Goal: Task Accomplishment & Management: Use online tool/utility

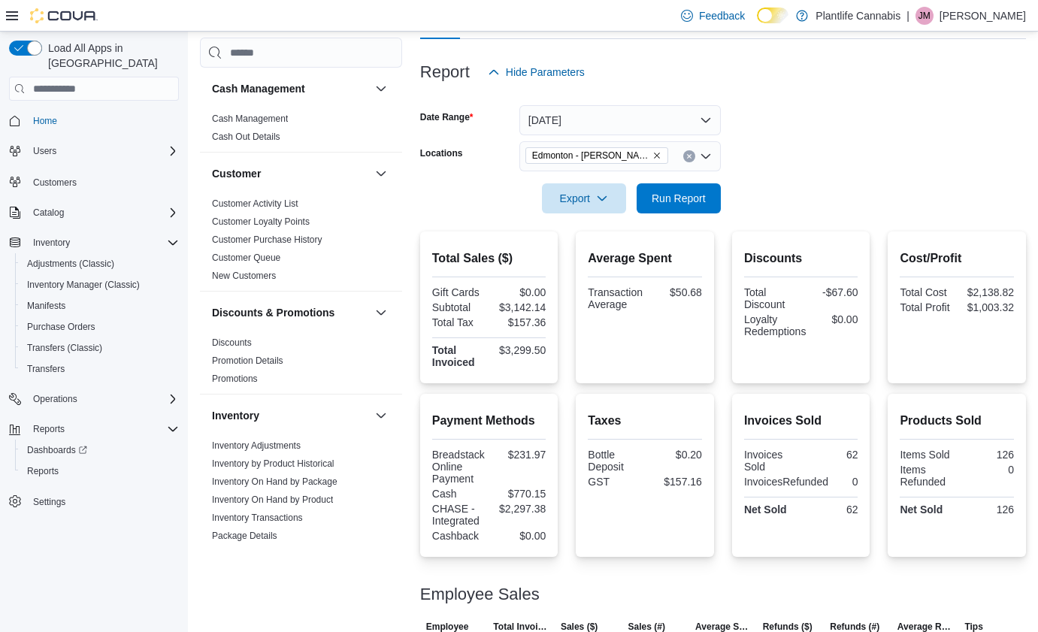
scroll to position [142, 0]
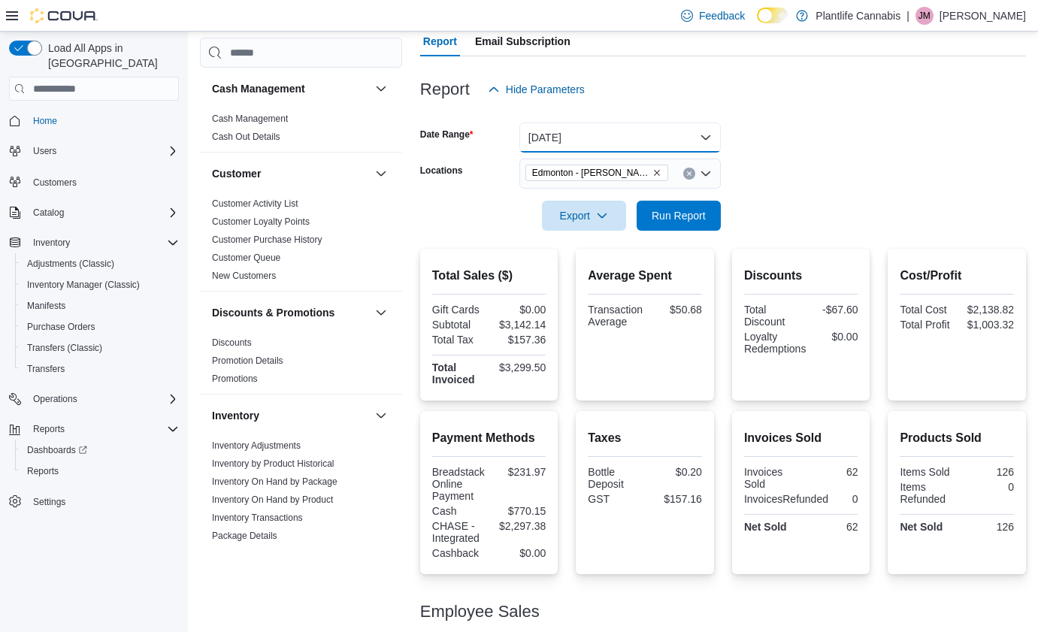
click at [627, 138] on button "[DATE]" at bounding box center [619, 137] width 201 height 30
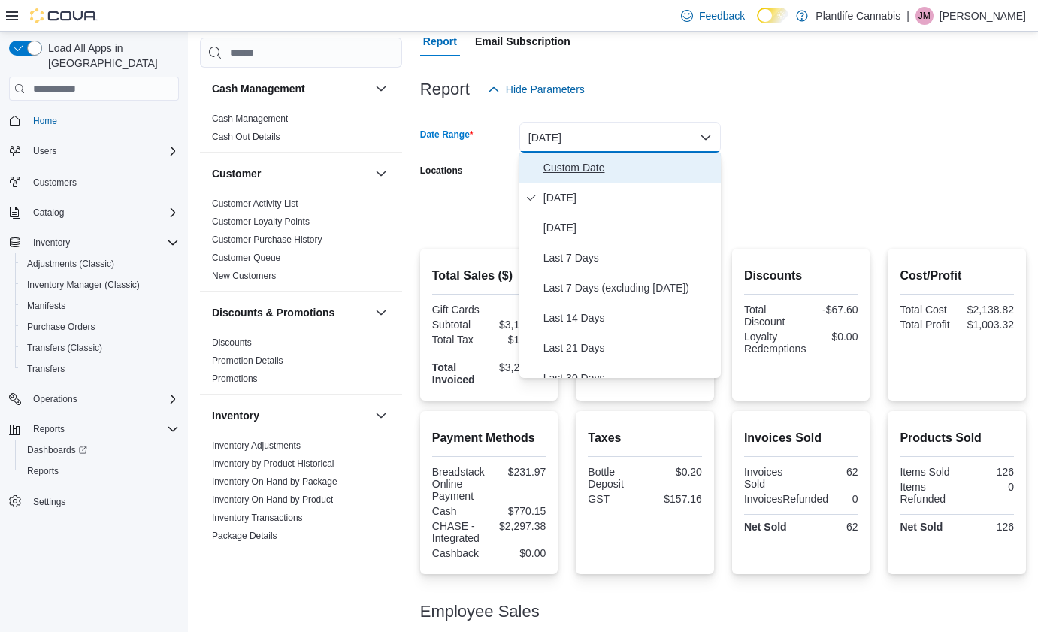
click at [610, 159] on span "Custom Date" at bounding box center [628, 168] width 171 height 18
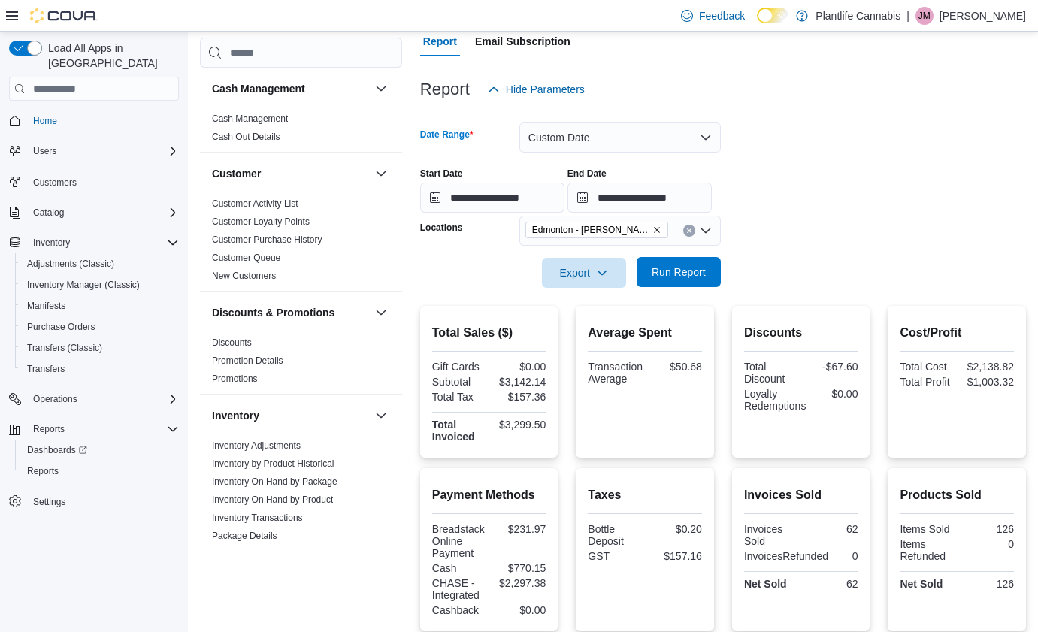
click at [705, 267] on span "Run Report" at bounding box center [678, 272] width 66 height 30
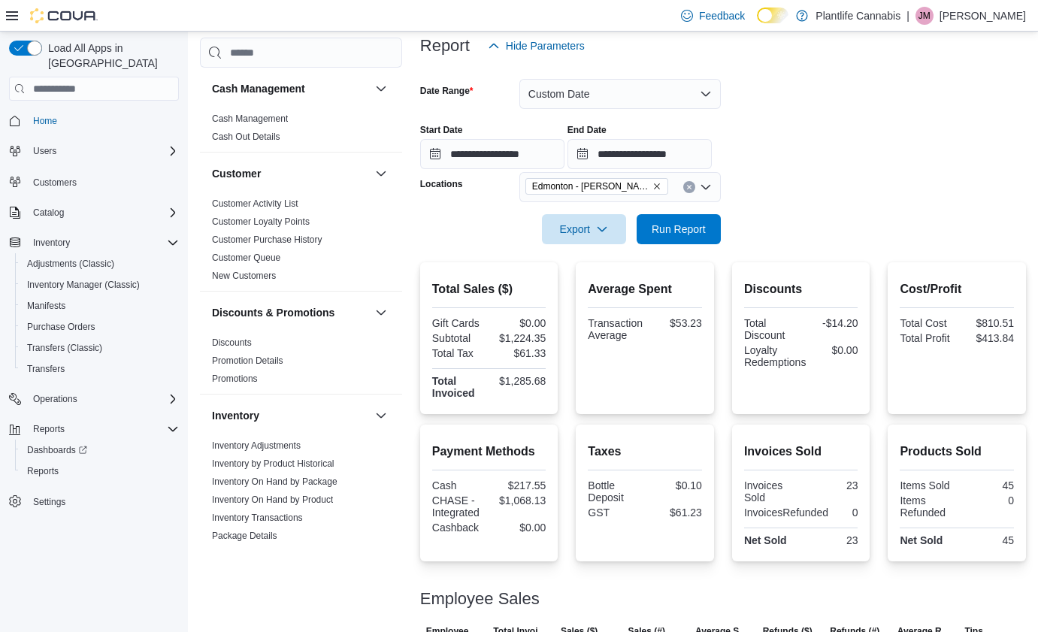
scroll to position [258, 0]
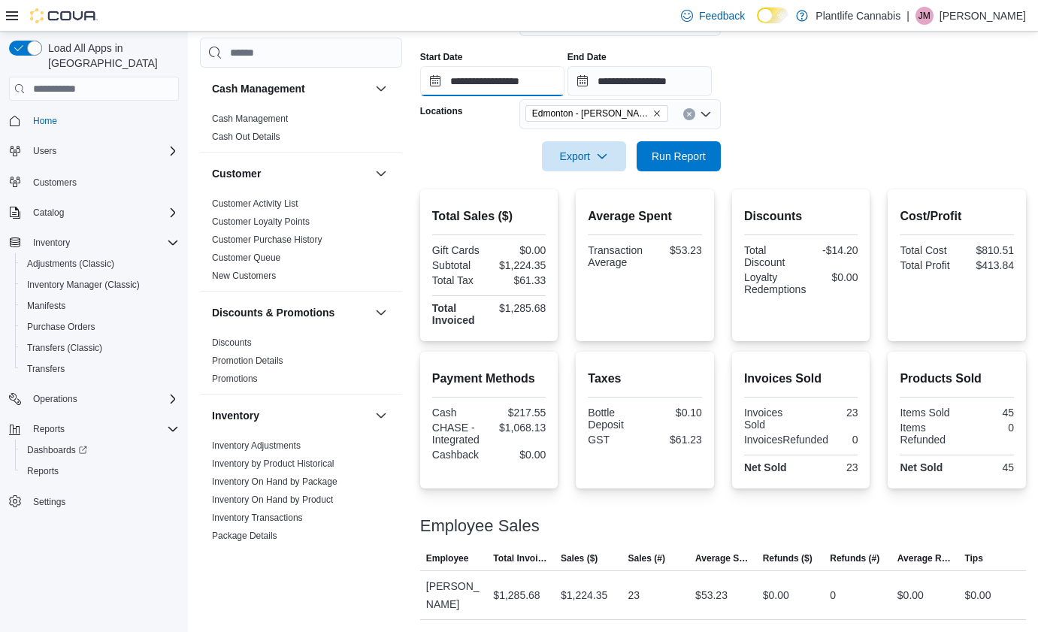
click at [534, 83] on input "**********" at bounding box center [492, 81] width 144 height 30
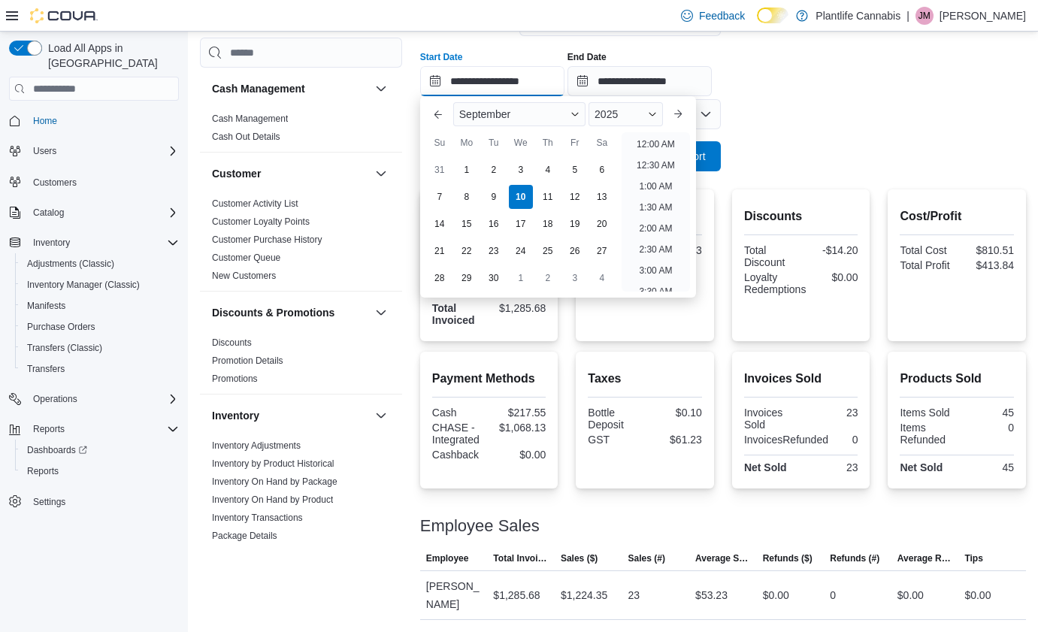
scroll to position [720, 0]
click at [665, 177] on li "6:00 PM" at bounding box center [656, 182] width 46 height 18
type input "**********"
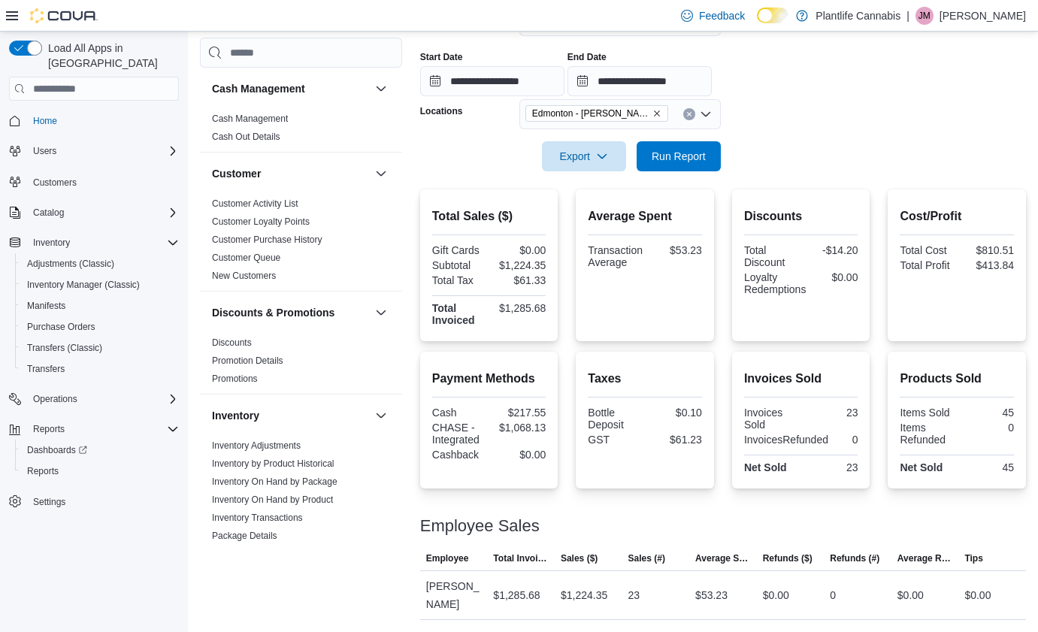
click at [679, 62] on div "End Date" at bounding box center [639, 57] width 144 height 12
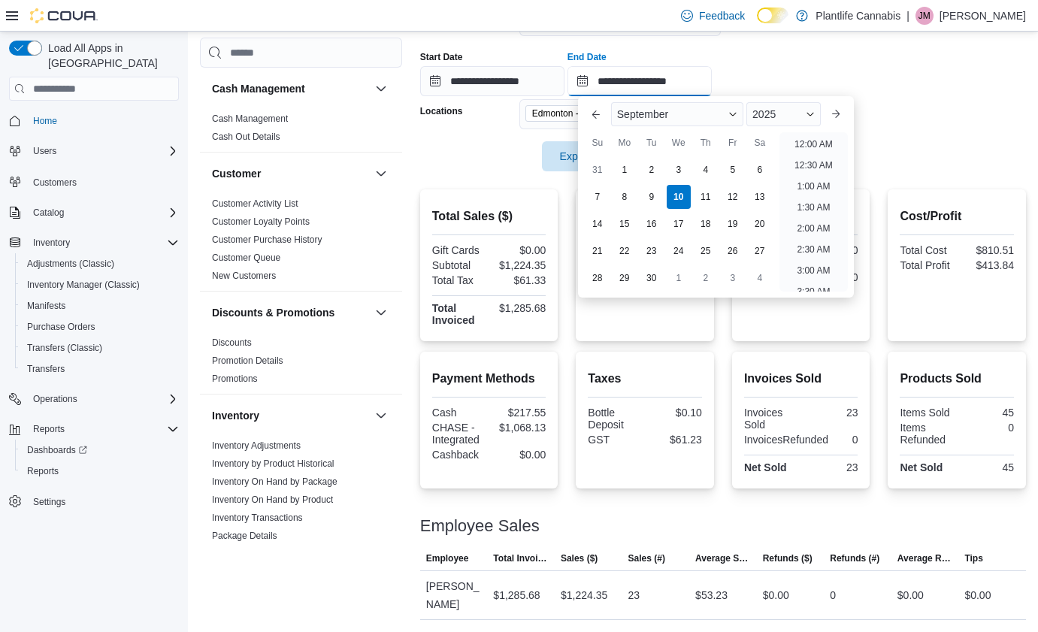
click at [669, 80] on input "**********" at bounding box center [639, 81] width 144 height 30
click at [799, 176] on li "8:00 PM" at bounding box center [813, 182] width 46 height 18
type input "**********"
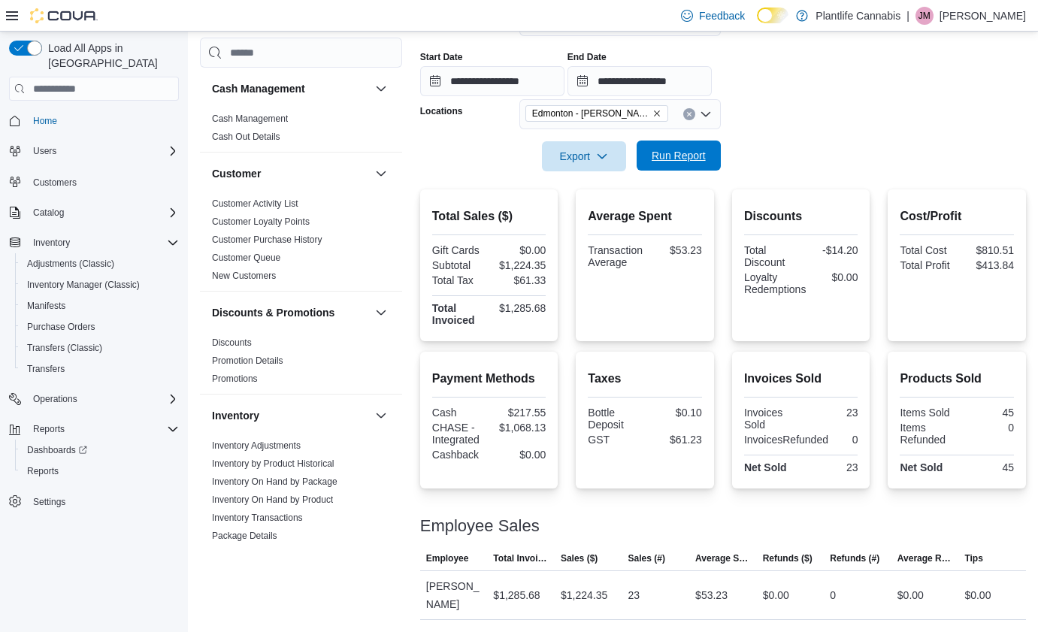
click at [669, 144] on span "Run Report" at bounding box center [678, 155] width 66 height 30
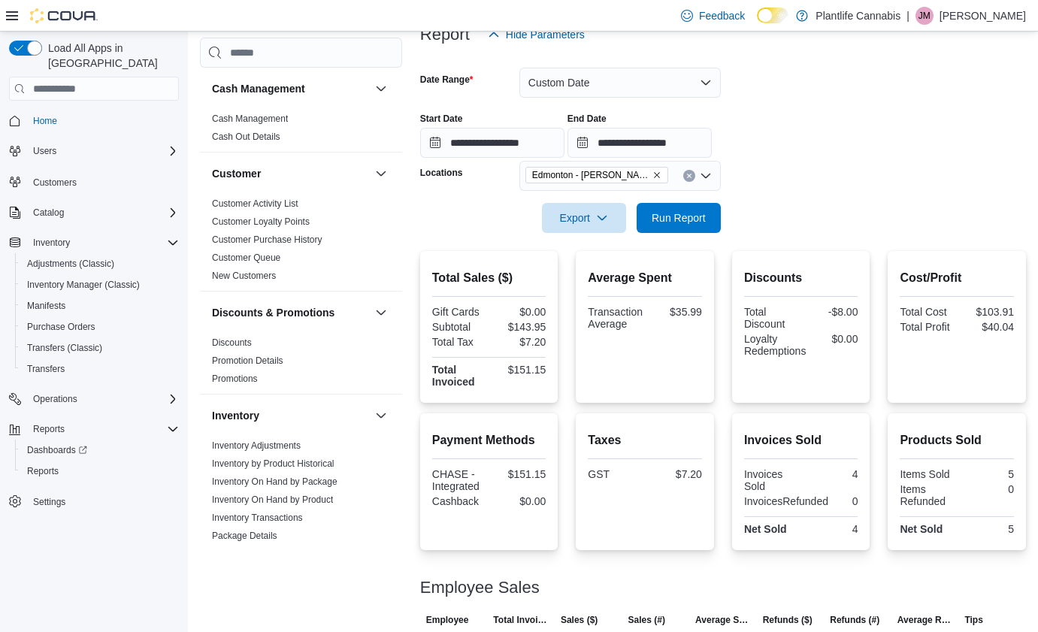
scroll to position [187, 0]
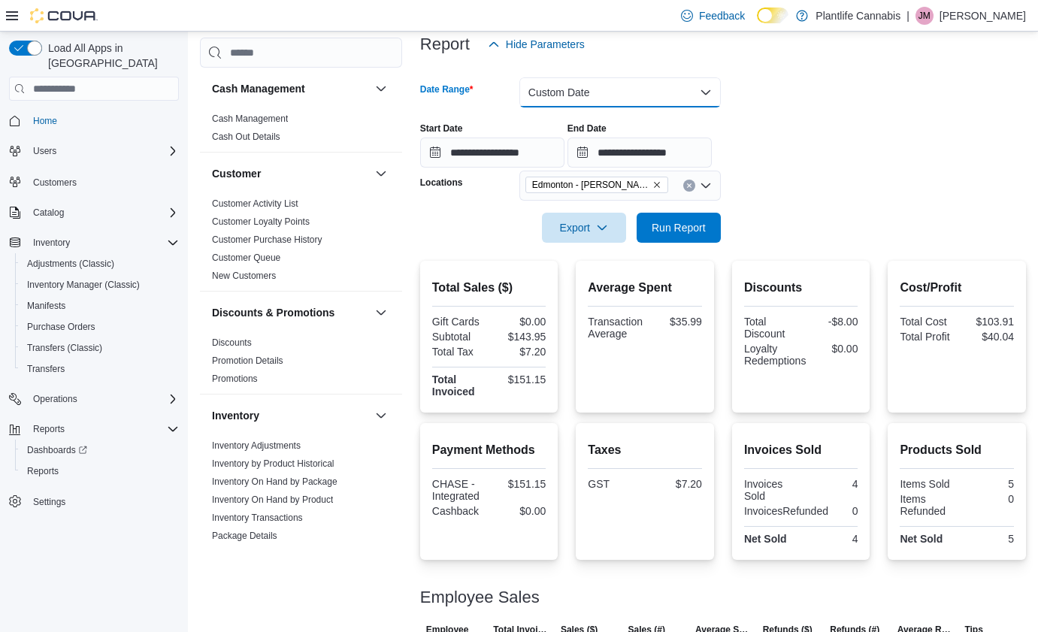
click at [557, 92] on button "Custom Date" at bounding box center [619, 92] width 201 height 30
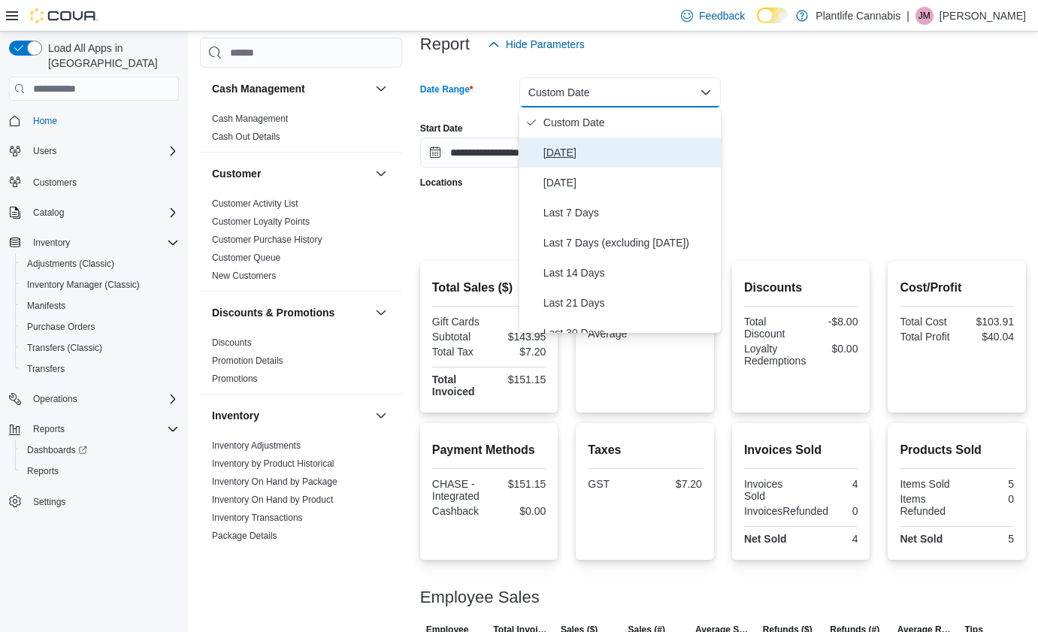
click at [561, 144] on span "[DATE]" at bounding box center [628, 152] width 171 height 18
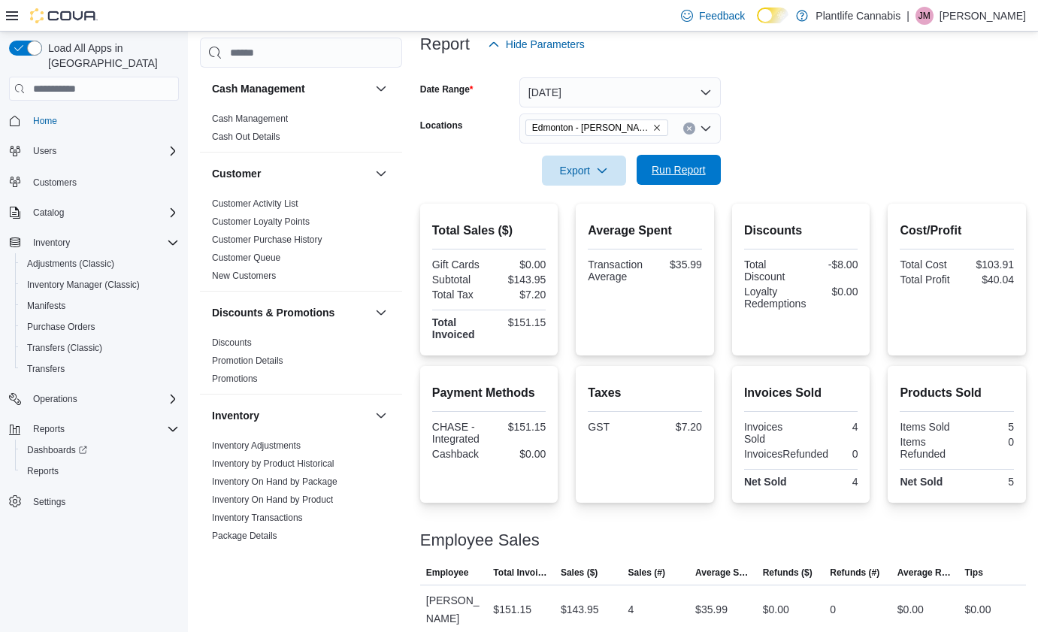
click at [670, 172] on span "Run Report" at bounding box center [678, 169] width 54 height 15
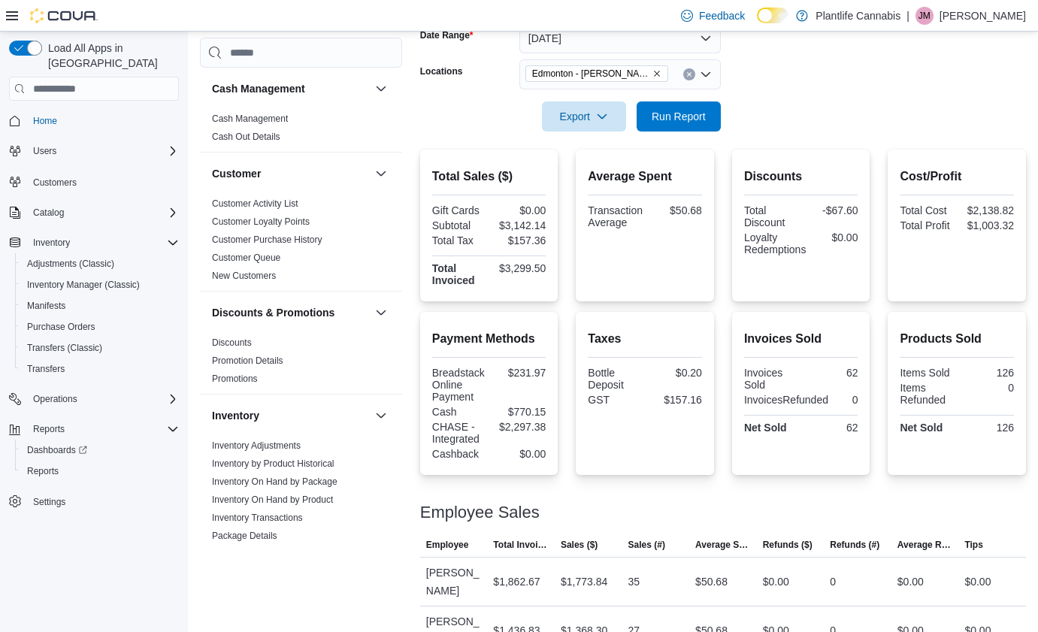
scroll to position [276, 0]
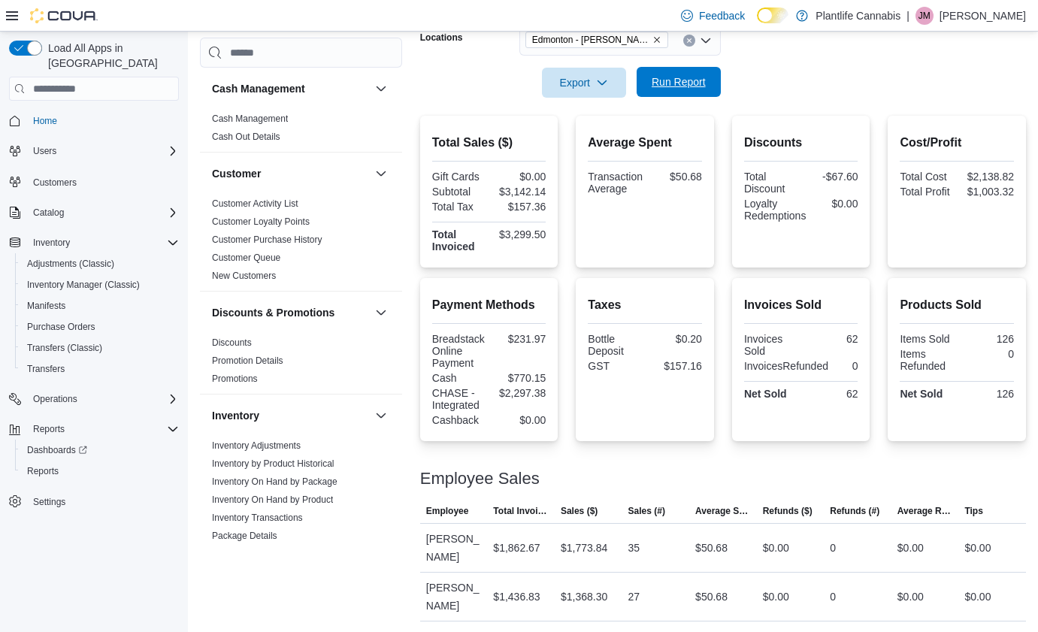
click at [675, 84] on span "Run Report" at bounding box center [678, 81] width 54 height 15
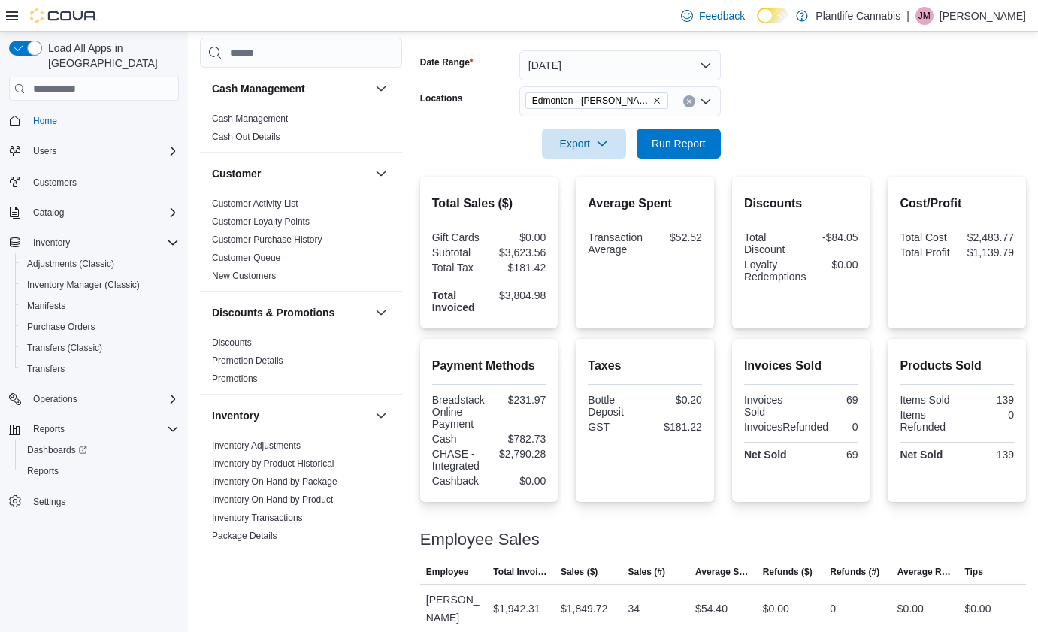
scroll to position [212, 0]
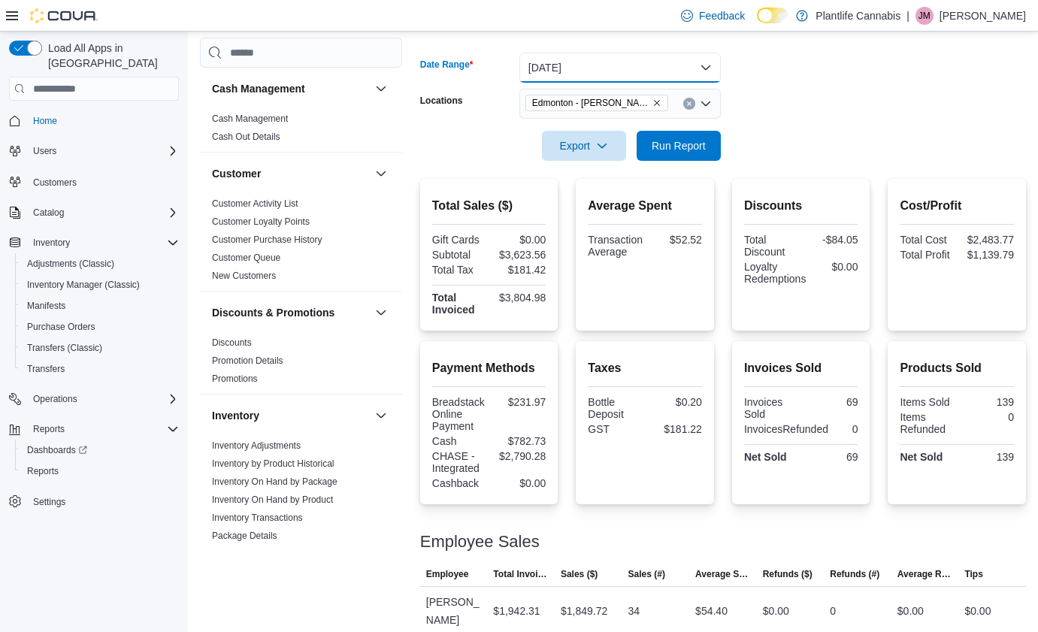
click at [666, 67] on button "[DATE]" at bounding box center [619, 68] width 201 height 30
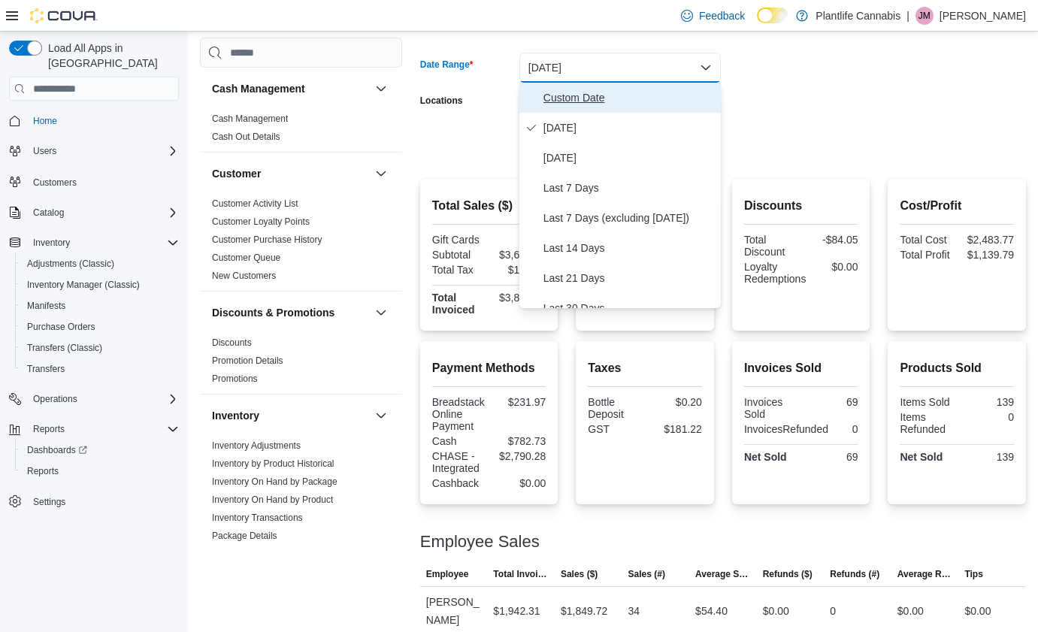
click at [625, 96] on span "Custom Date" at bounding box center [628, 98] width 171 height 18
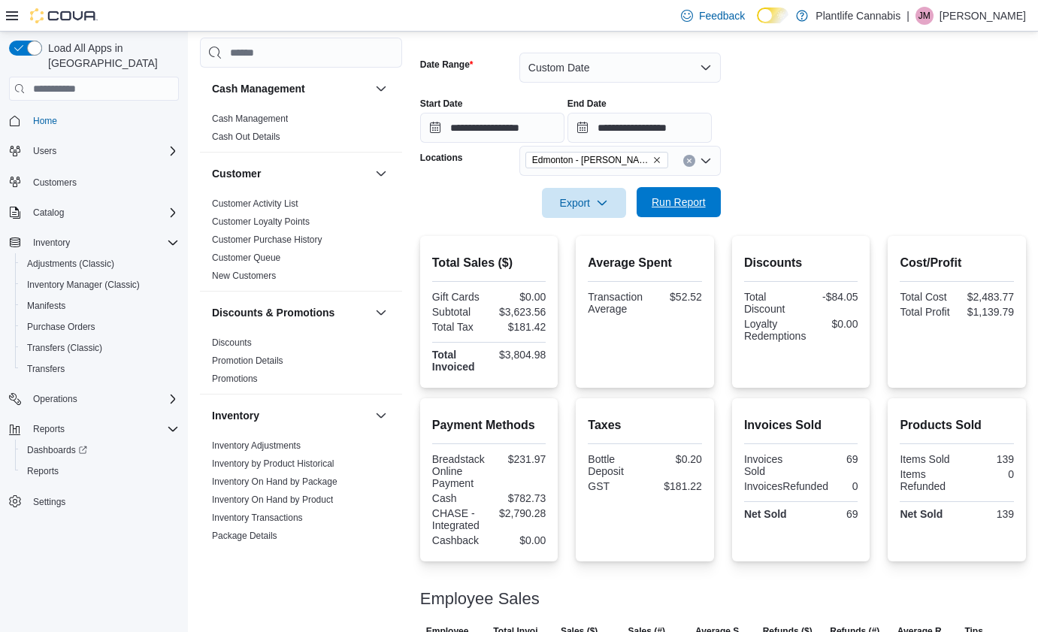
click at [686, 194] on span "Run Report" at bounding box center [678, 202] width 66 height 30
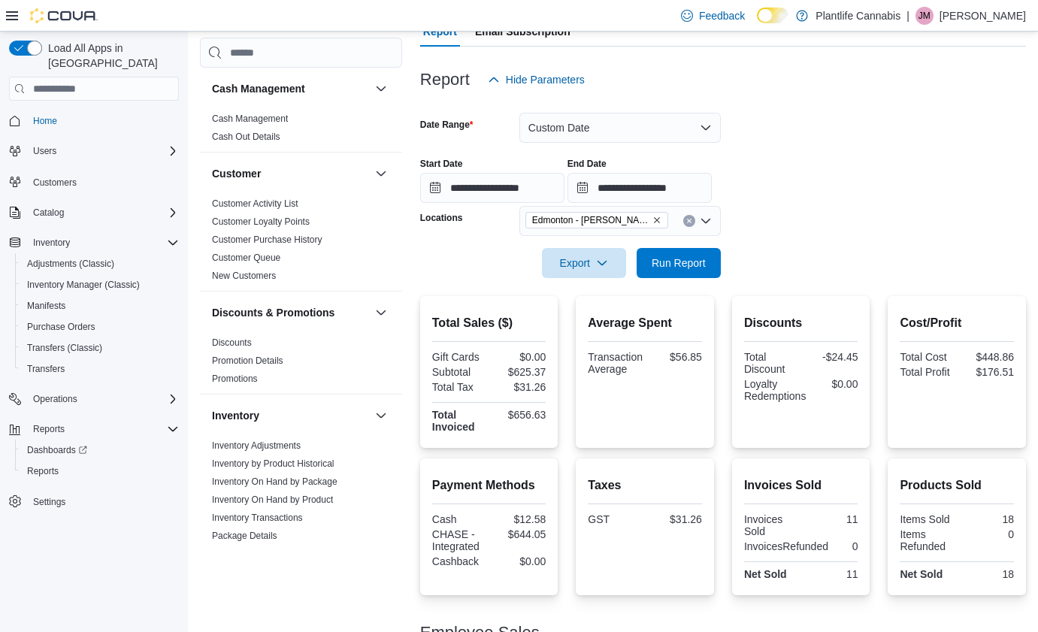
scroll to position [150, 0]
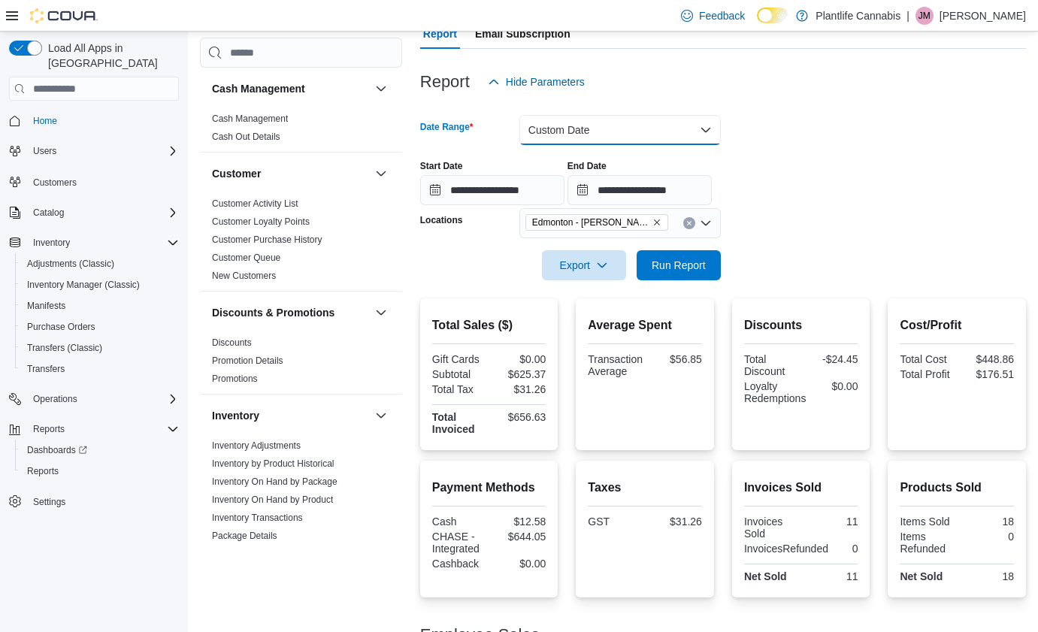
click at [672, 139] on button "Custom Date" at bounding box center [619, 130] width 201 height 30
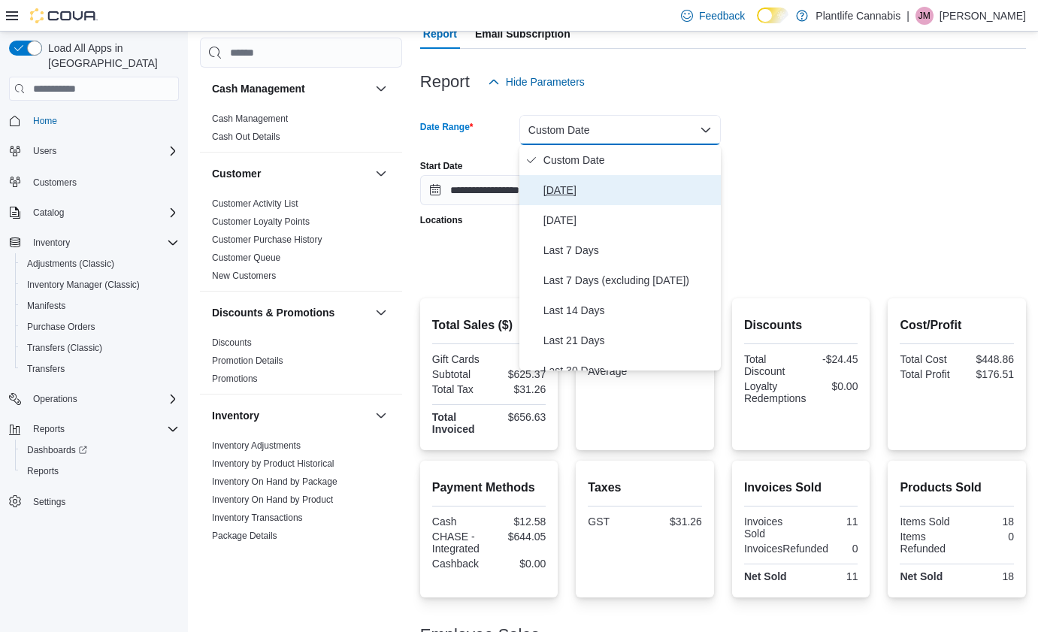
drag, startPoint x: 611, startPoint y: 183, endPoint x: 632, endPoint y: 188, distance: 21.7
click at [611, 183] on span "[DATE]" at bounding box center [628, 190] width 171 height 18
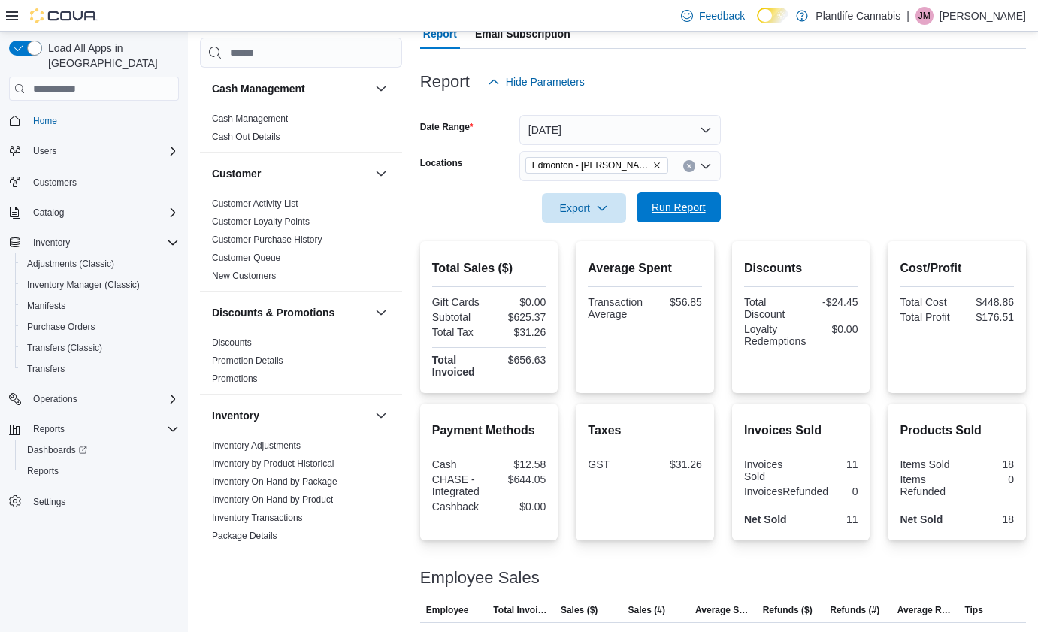
click at [672, 206] on span "Run Report" at bounding box center [678, 207] width 54 height 15
